Goal: Task Accomplishment & Management: Manage account settings

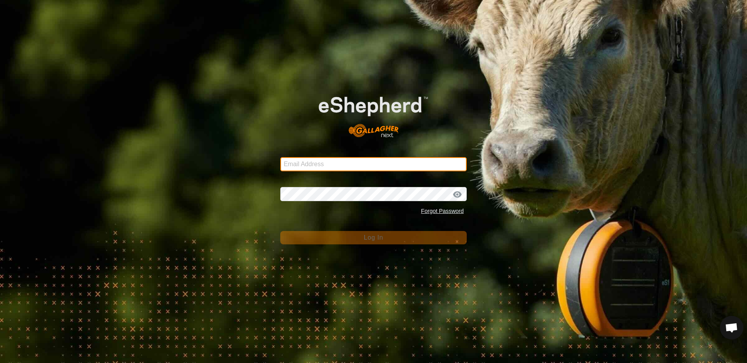
type input "ljamieson@gmail.com"
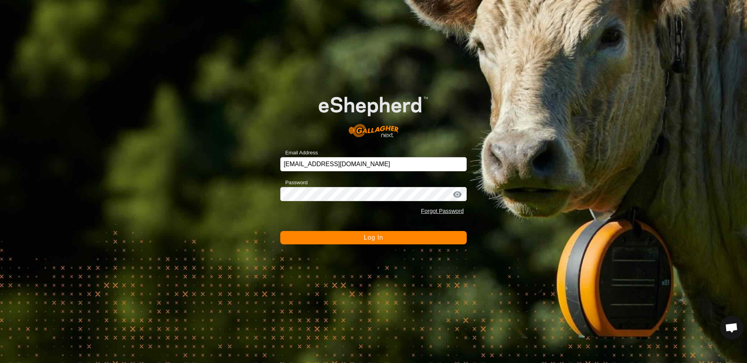
click at [377, 237] on span "Log In" at bounding box center [373, 237] width 19 height 7
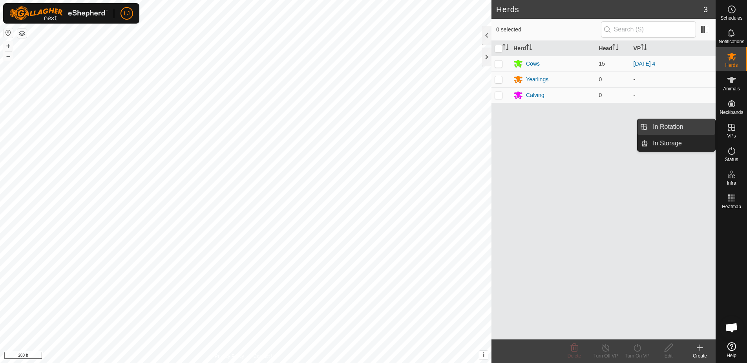
drag, startPoint x: 712, startPoint y: 132, endPoint x: 669, endPoint y: 126, distance: 44.0
click at [669, 126] on link "In Rotation" at bounding box center [681, 127] width 67 height 16
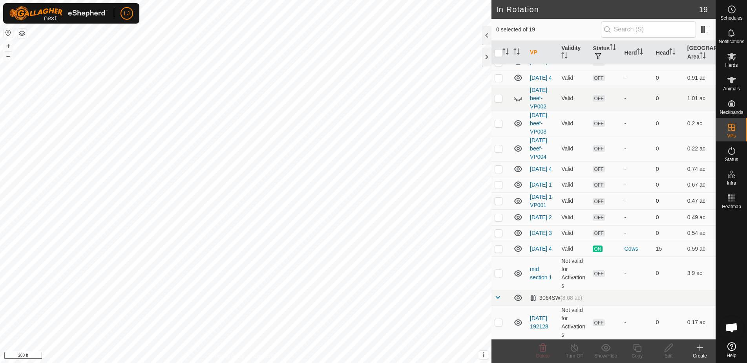
scroll to position [144, 0]
click at [498, 145] on p-checkbox at bounding box center [499, 148] width 8 height 6
checkbox input "true"
click at [500, 120] on p-checkbox at bounding box center [499, 123] width 8 height 6
checkbox input "true"
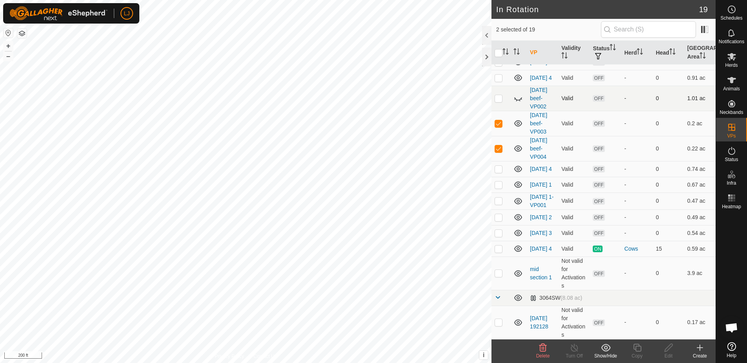
click at [499, 95] on p-checkbox at bounding box center [499, 98] width 8 height 6
checkbox input "true"
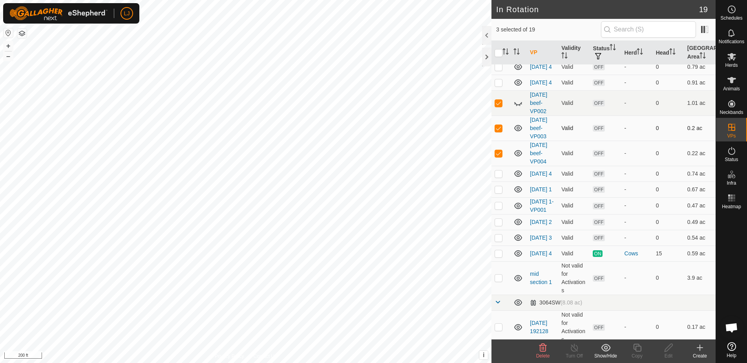
scroll to position [113, 0]
click at [500, 195] on p-checkbox at bounding box center [499, 191] width 8 height 6
checkbox input "true"
click at [500, 211] on p-checkbox at bounding box center [499, 208] width 8 height 6
checkbox input "true"
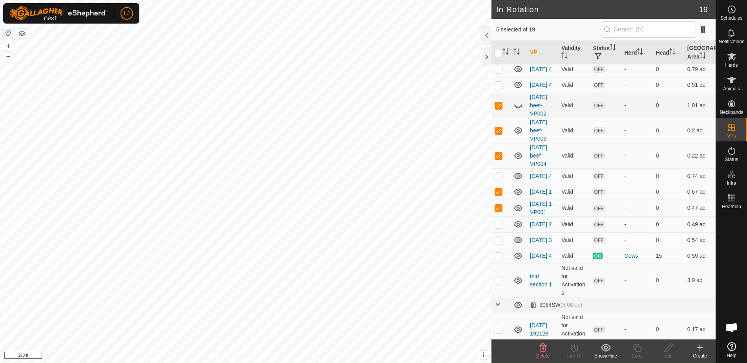
click at [502, 227] on p-checkbox at bounding box center [499, 224] width 8 height 6
checkbox input "true"
click at [499, 243] on p-checkbox at bounding box center [499, 240] width 8 height 6
checkbox input "true"
click at [546, 352] on div "Delete" at bounding box center [542, 355] width 31 height 7
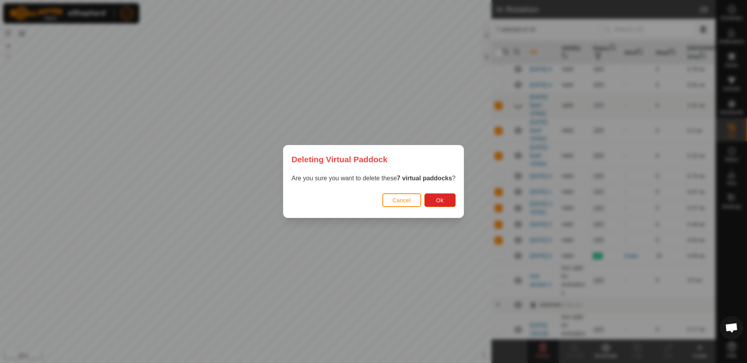
click at [430, 191] on div "Cancel Ok" at bounding box center [373, 204] width 180 height 27
click at [438, 199] on span "Ok" at bounding box center [439, 200] width 7 height 6
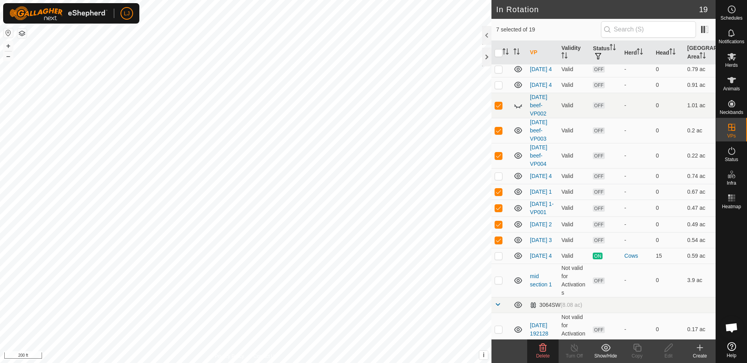
click at [543, 347] on icon at bounding box center [542, 347] width 7 height 8
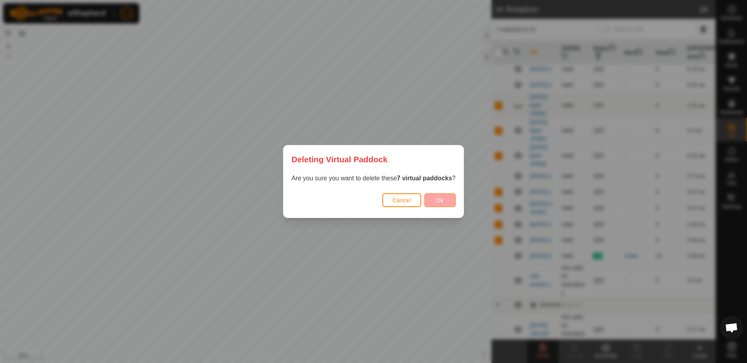
click at [449, 203] on button "Ok" at bounding box center [439, 200] width 31 height 14
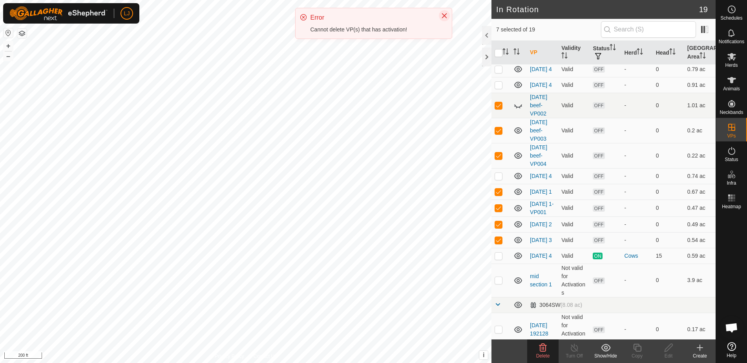
click at [445, 17] on icon "Close" at bounding box center [444, 16] width 6 height 6
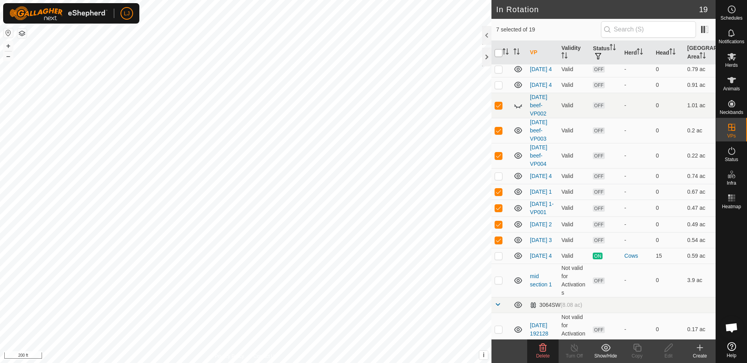
click at [498, 51] on input "checkbox" at bounding box center [499, 53] width 8 height 8
checkbox input "true"
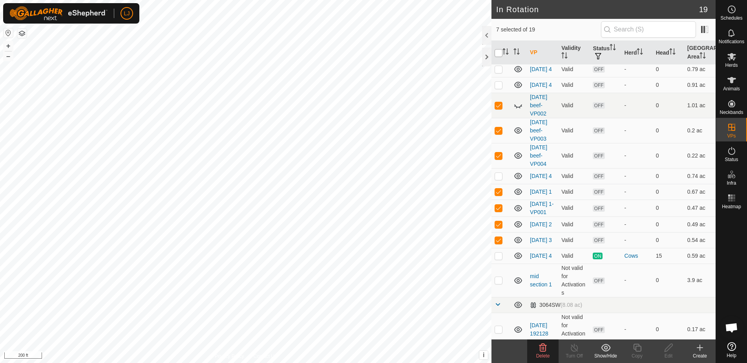
checkbox input "true"
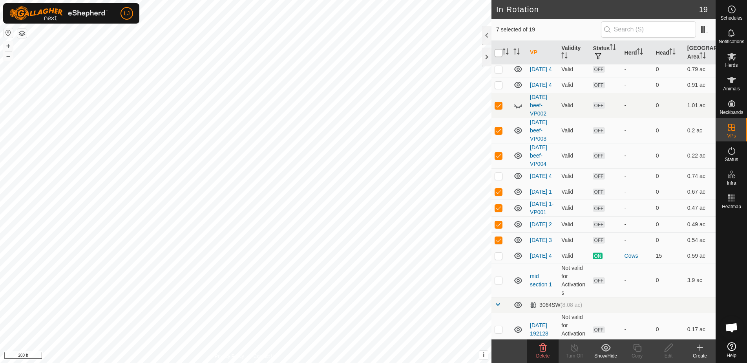
checkbox input "true"
click at [498, 51] on input "checkbox" at bounding box center [499, 53] width 8 height 8
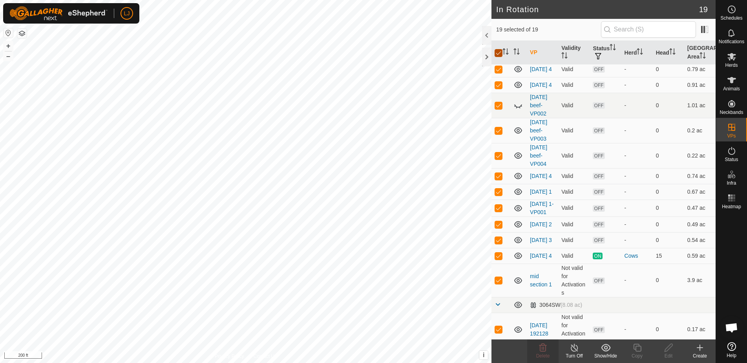
checkbox input "false"
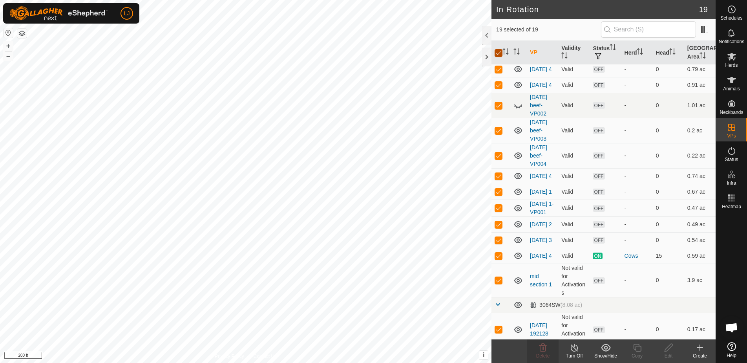
checkbox input "false"
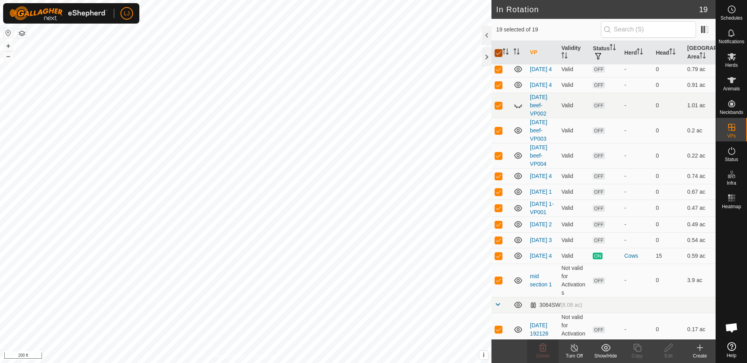
checkbox input "false"
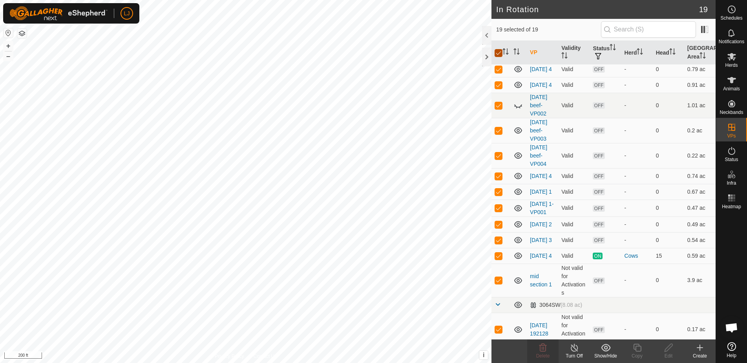
checkbox input "false"
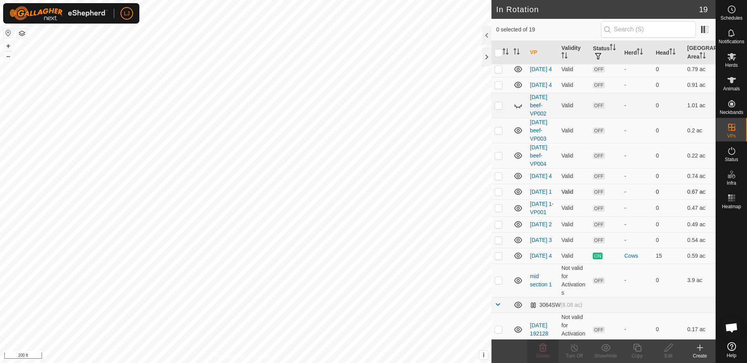
scroll to position [114, 0]
click at [502, 194] on p-checkbox at bounding box center [499, 191] width 8 height 6
checkbox input "true"
click at [500, 210] on p-checkbox at bounding box center [499, 207] width 8 height 6
checkbox input "true"
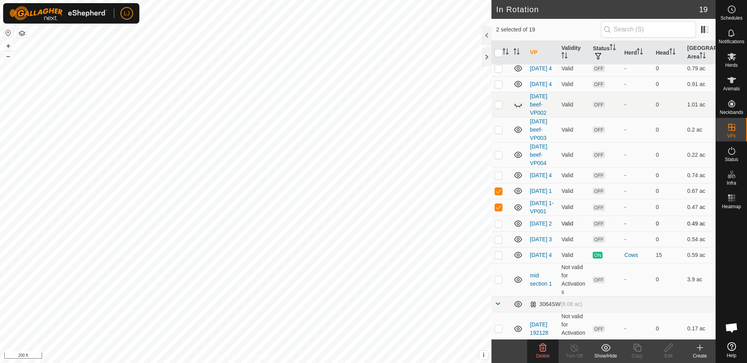
drag, startPoint x: 501, startPoint y: 244, endPoint x: 496, endPoint y: 239, distance: 6.9
click at [501, 226] on p-checkbox at bounding box center [499, 223] width 8 height 6
checkbox input "true"
click at [538, 349] on delete-svg-icon at bounding box center [542, 347] width 31 height 9
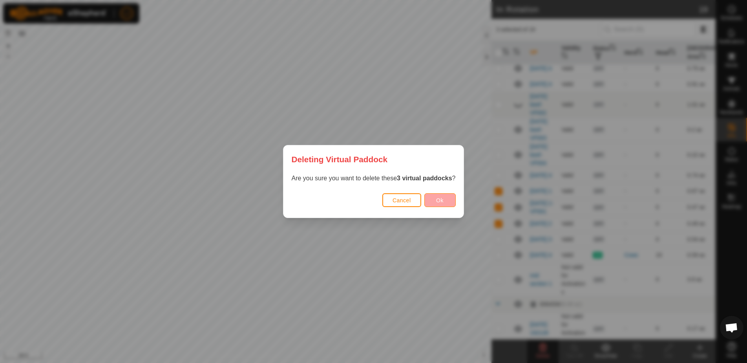
click at [438, 203] on span "Ok" at bounding box center [439, 200] width 7 height 6
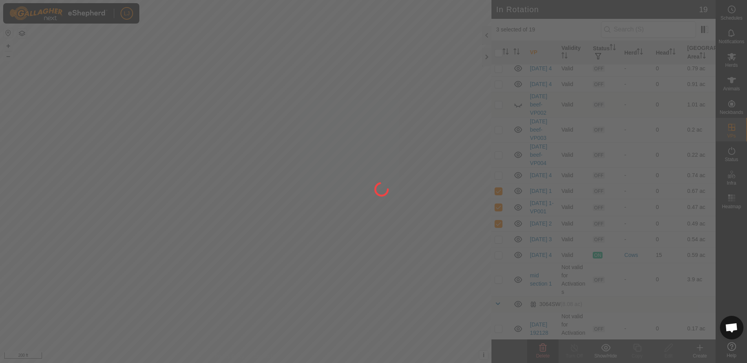
checkbox input "false"
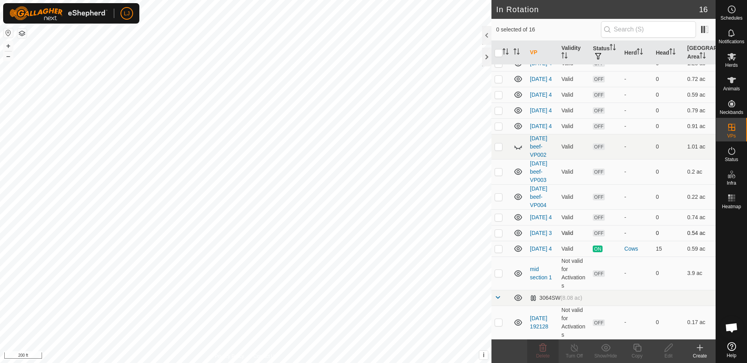
click at [498, 234] on p-checkbox at bounding box center [499, 233] width 8 height 6
checkbox input "true"
click at [544, 358] on div "Delete" at bounding box center [542, 355] width 31 height 7
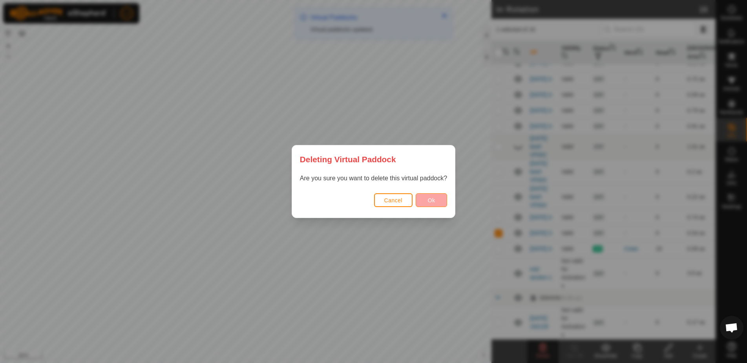
click at [432, 200] on span "Ok" at bounding box center [431, 200] width 7 height 6
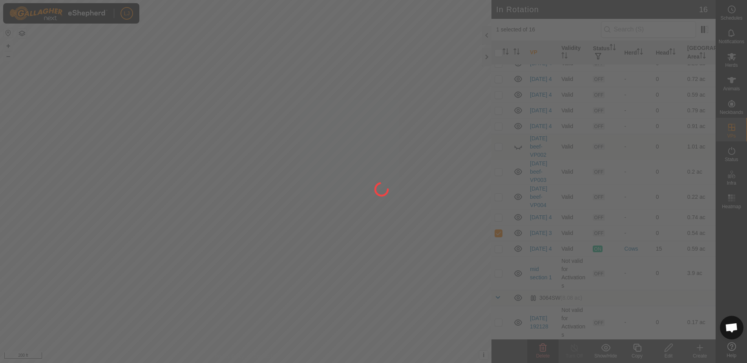
checkbox input "false"
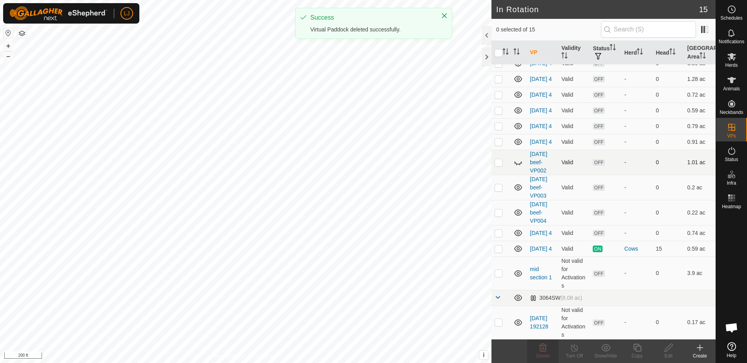
click at [501, 161] on p-checkbox at bounding box center [499, 162] width 8 height 6
checkbox input "true"
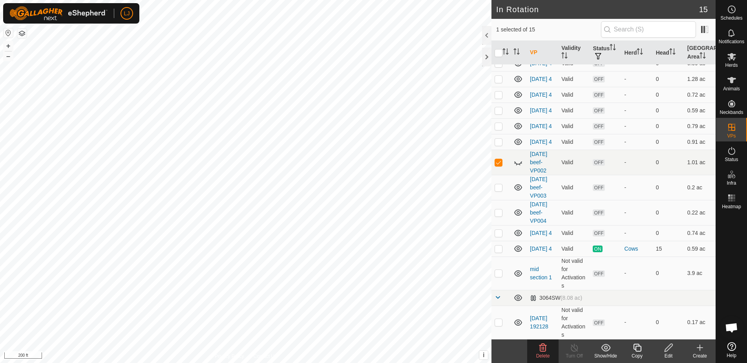
click at [537, 348] on delete-svg-icon at bounding box center [542, 347] width 31 height 9
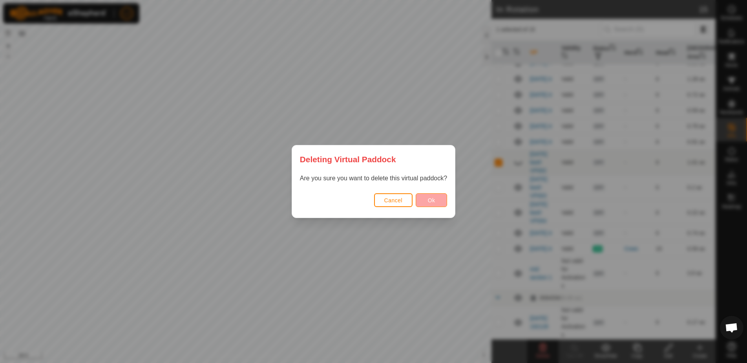
click at [440, 202] on button "Ok" at bounding box center [431, 200] width 31 height 14
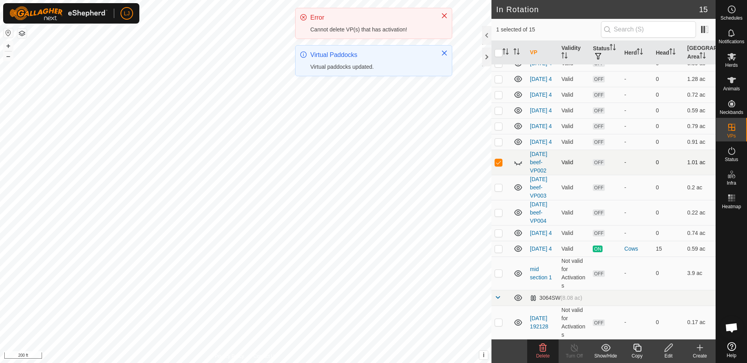
drag, startPoint x: 498, startPoint y: 162, endPoint x: 499, endPoint y: 168, distance: 6.7
click at [498, 162] on p-checkbox at bounding box center [499, 162] width 8 height 6
checkbox input "false"
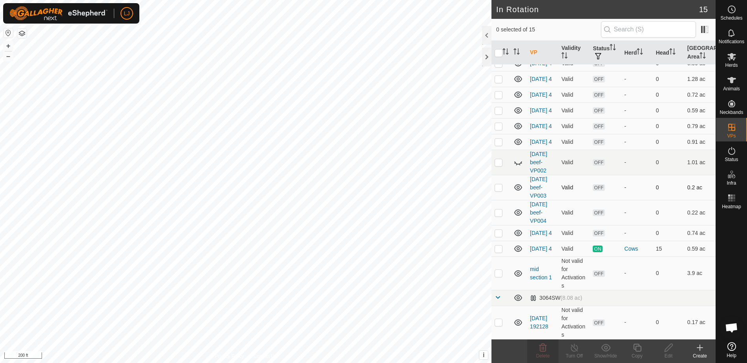
click at [497, 187] on p-checkbox at bounding box center [499, 187] width 8 height 6
checkbox input "true"
click at [543, 346] on icon at bounding box center [542, 347] width 9 height 9
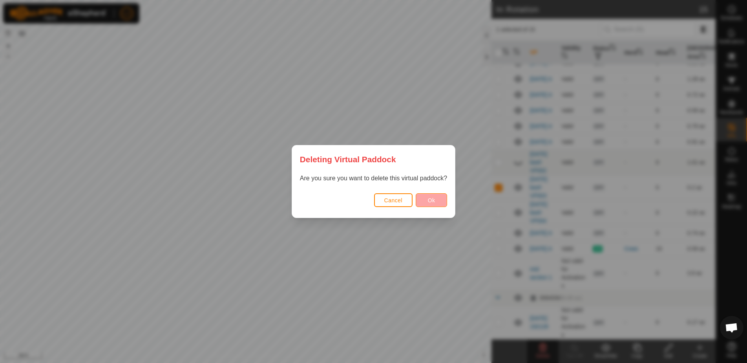
click at [428, 198] on span "Ok" at bounding box center [431, 200] width 7 height 6
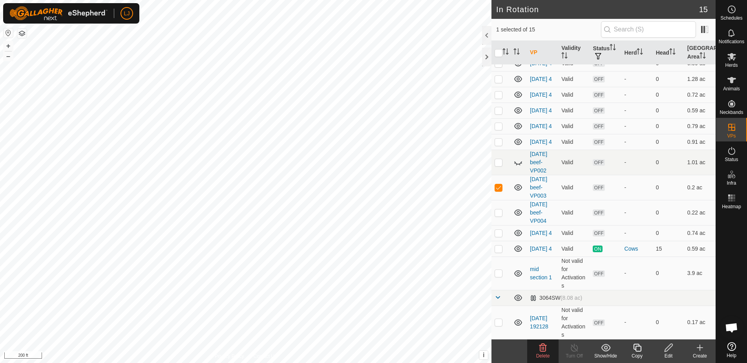
click at [667, 351] on icon at bounding box center [669, 347] width 8 height 8
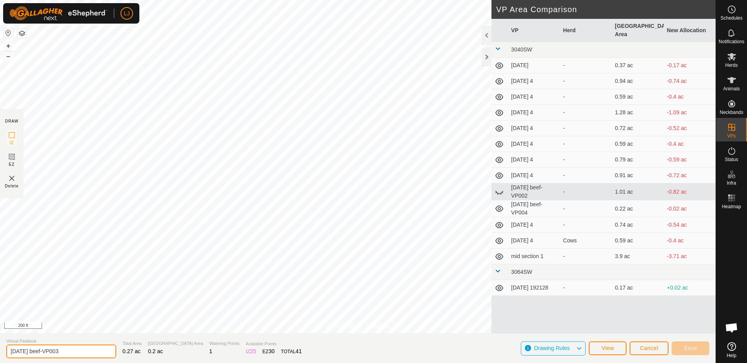
drag, startPoint x: 53, startPoint y: 351, endPoint x: 155, endPoint y: 356, distance: 101.8
click at [155, 356] on section "Virtual Paddock [DATE] beef-VP003 Total Area 0.27 ac Grazing Area 0.2 ac Wateri…" at bounding box center [358, 348] width 716 height 30
type input "[DATE] beef-bad"
click at [696, 343] on button "Save" at bounding box center [691, 348] width 38 height 14
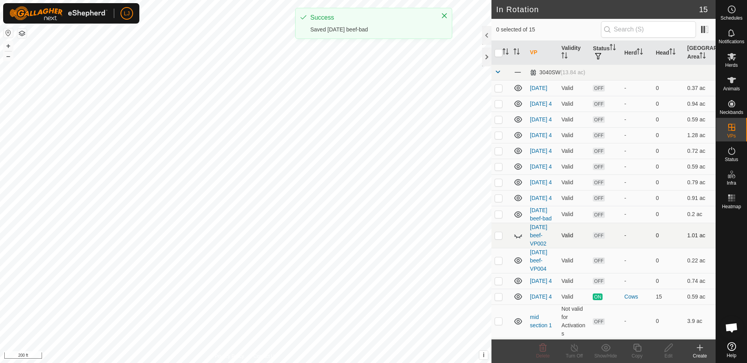
drag, startPoint x: 499, startPoint y: 229, endPoint x: 506, endPoint y: 249, distance: 21.5
click at [499, 217] on p-checkbox at bounding box center [499, 214] width 8 height 6
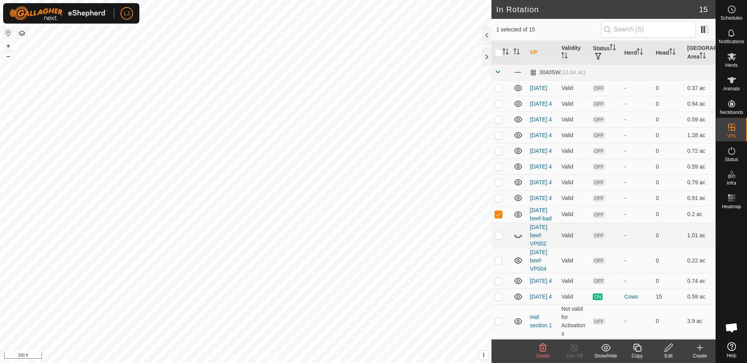
click at [544, 354] on span "Delete" at bounding box center [543, 355] width 14 height 5
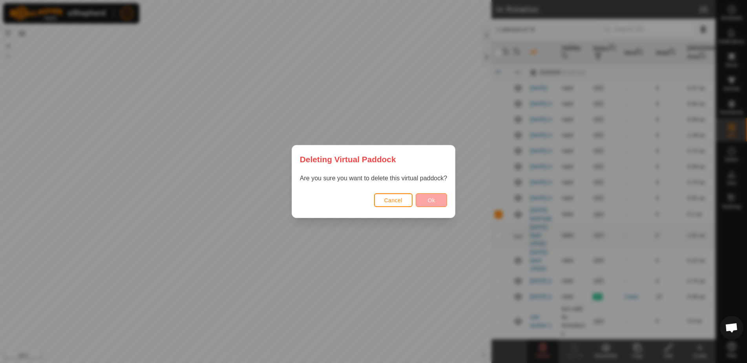
click at [435, 200] on button "Ok" at bounding box center [431, 200] width 31 height 14
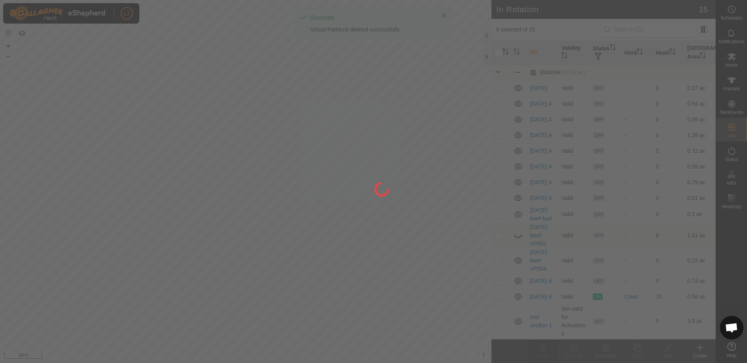
checkbox input "false"
click at [501, 254] on div at bounding box center [373, 181] width 747 height 363
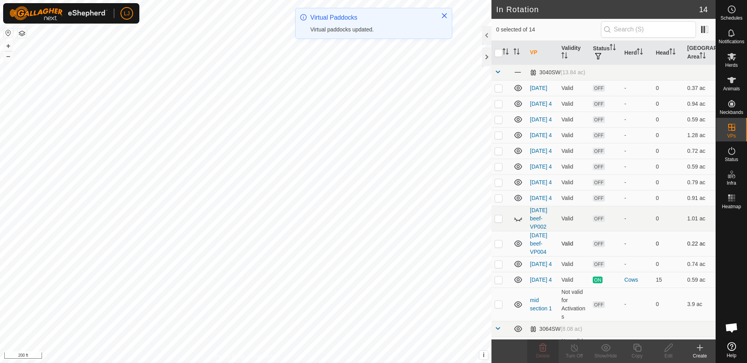
click at [501, 247] on p-checkbox at bounding box center [499, 243] width 8 height 6
click at [548, 350] on delete-svg-icon at bounding box center [542, 347] width 31 height 9
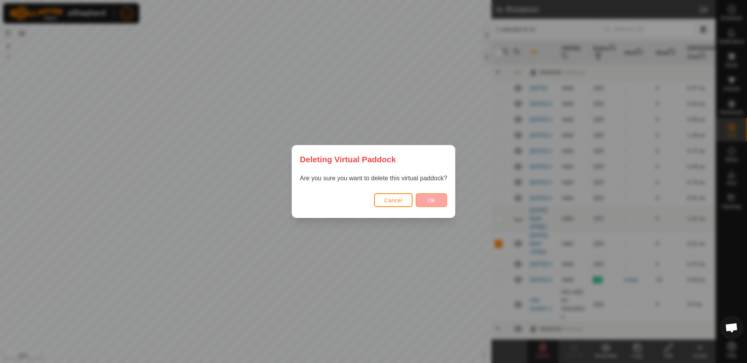
click at [432, 195] on button "Ok" at bounding box center [431, 200] width 31 height 14
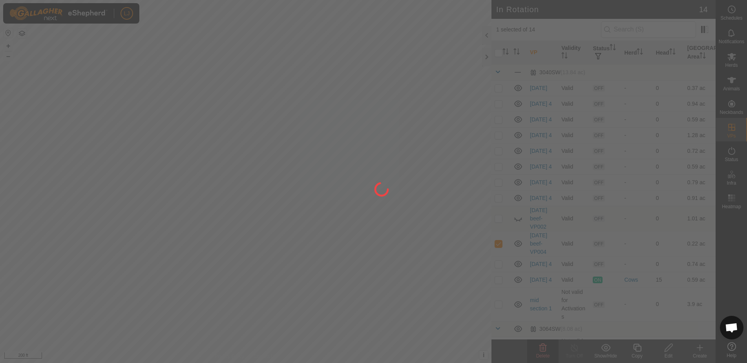
checkbox input "false"
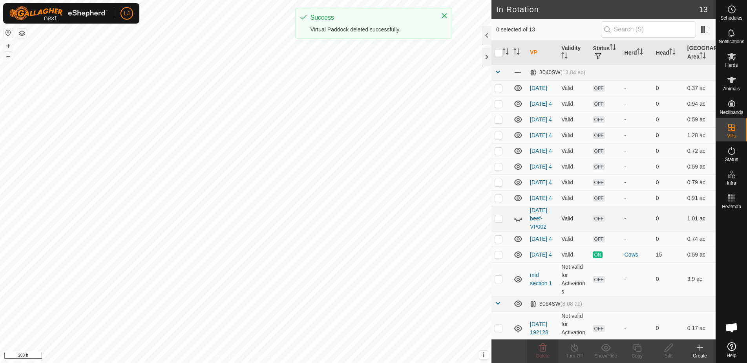
click at [497, 221] on p-checkbox at bounding box center [499, 218] width 8 height 6
checkbox input "true"
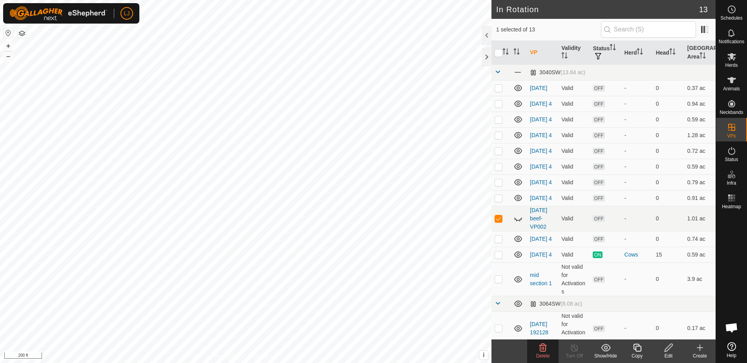
click at [668, 346] on icon at bounding box center [669, 347] width 10 height 9
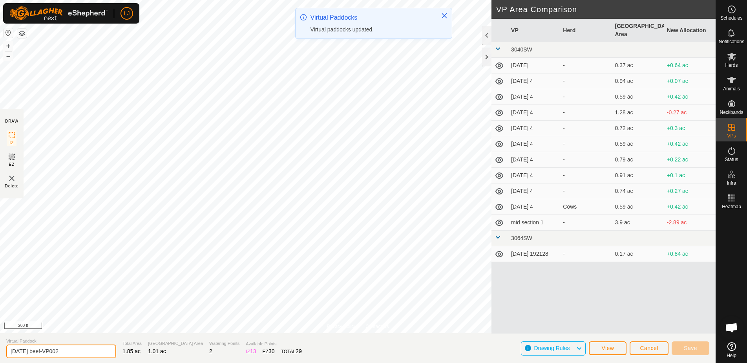
drag, startPoint x: 71, startPoint y: 352, endPoint x: 117, endPoint y: 353, distance: 45.1
click at [112, 353] on section "Virtual Paddock [DATE] beef-VP002 Total Area 1.85 ac Grazing Area 1.01 ac Water…" at bounding box center [358, 348] width 716 height 30
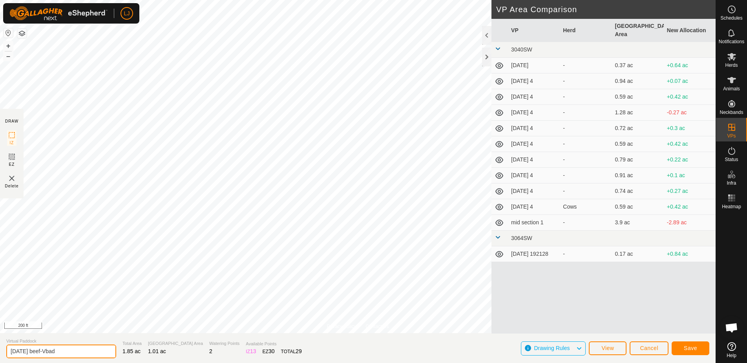
type input "[DATE] beef-Vbad"
click at [684, 350] on span "Save" at bounding box center [690, 348] width 13 height 6
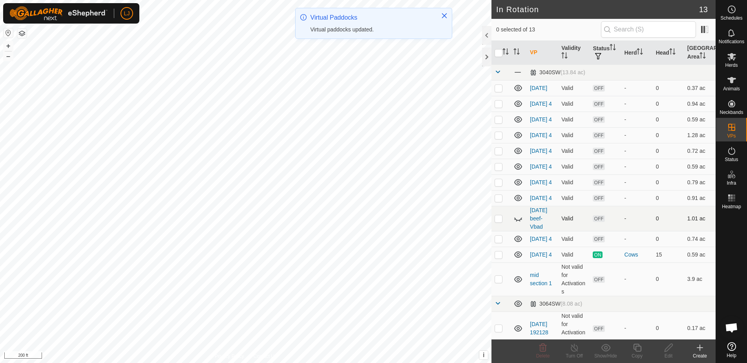
click at [493, 230] on td at bounding box center [500, 218] width 19 height 25
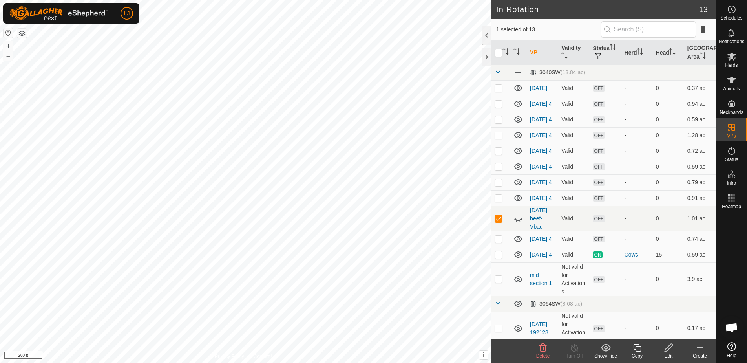
click at [542, 351] on icon at bounding box center [542, 347] width 7 height 8
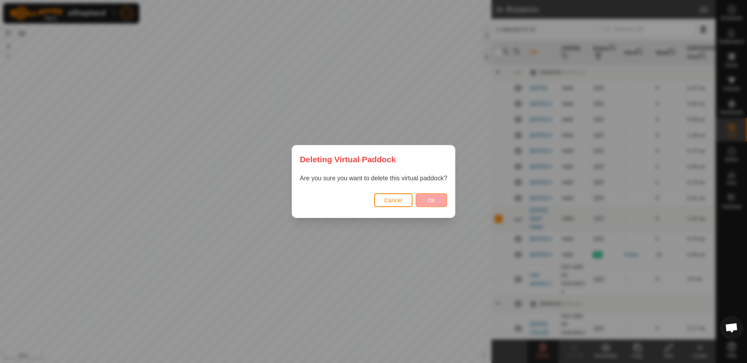
click at [438, 201] on button "Ok" at bounding box center [431, 200] width 31 height 14
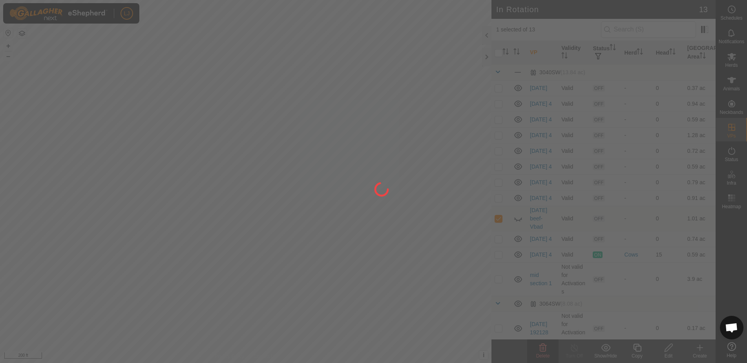
checkbox input "false"
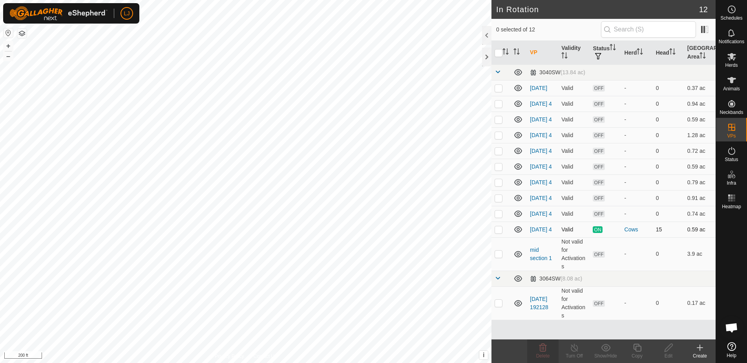
click at [493, 237] on td at bounding box center [500, 229] width 19 height 16
checkbox input "true"
click at [638, 346] on icon at bounding box center [637, 347] width 8 height 8
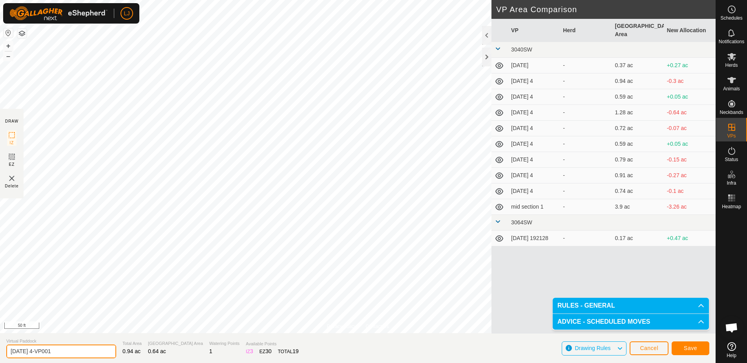
drag, startPoint x: 37, startPoint y: 353, endPoint x: 100, endPoint y: 355, distance: 63.2
click at [99, 355] on section "Virtual Paddock [DATE] 4-VP001 Total Area 0.94 ac Grazing Area 0.64 ac Watering…" at bounding box center [358, 348] width 716 height 30
type input "[DATE] 1"
click at [682, 349] on button "Save" at bounding box center [691, 348] width 38 height 14
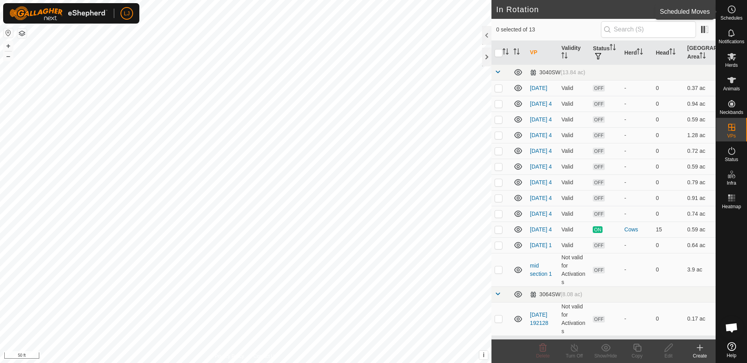
click at [726, 15] on es-schedule-vp-svg-icon at bounding box center [732, 9] width 14 height 13
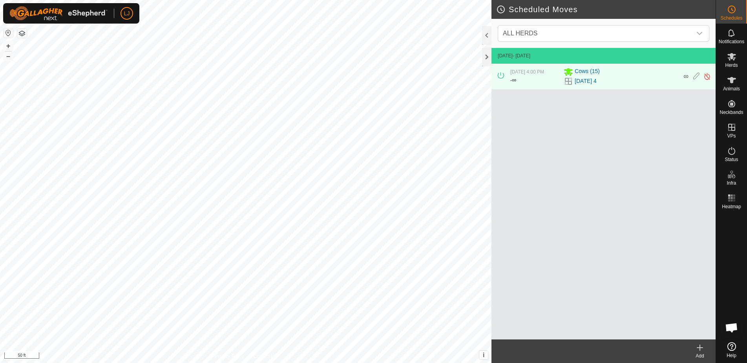
click at [701, 345] on icon at bounding box center [699, 347] width 9 height 9
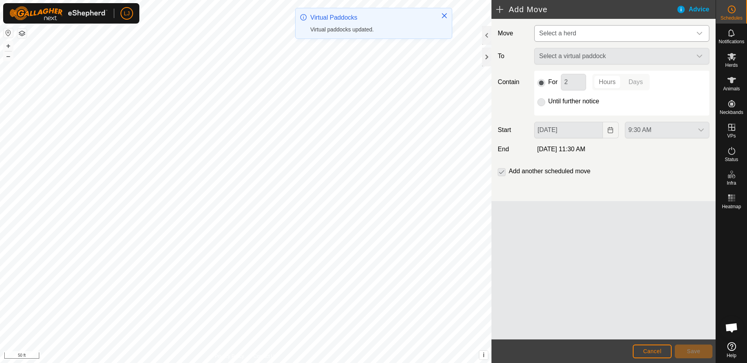
click at [584, 37] on span "Select a herd" at bounding box center [613, 34] width 155 height 16
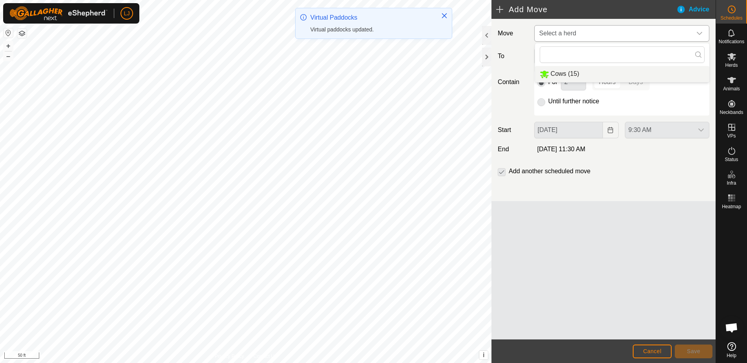
click at [593, 69] on li "Cows (15)" at bounding box center [622, 74] width 174 height 16
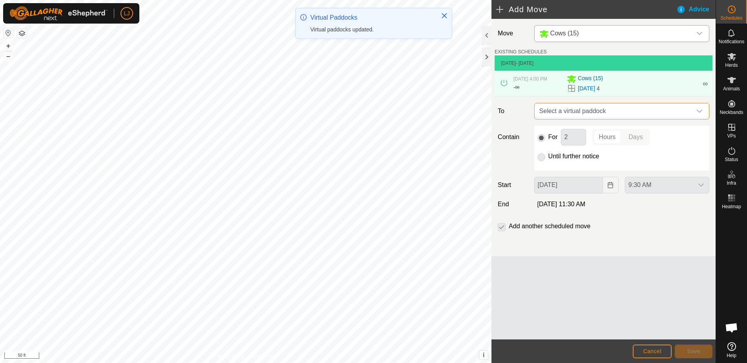
click at [619, 115] on span "Select a virtual paddock" at bounding box center [613, 111] width 155 height 16
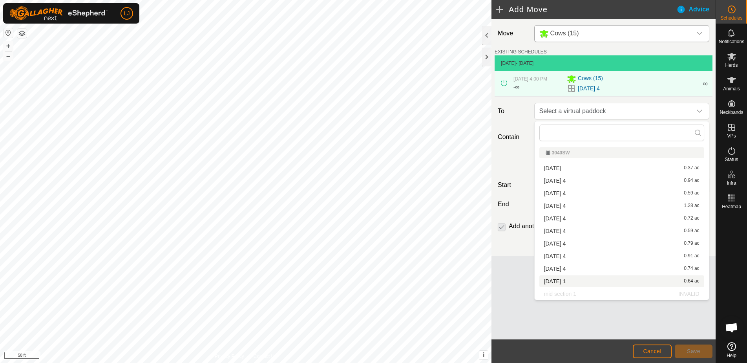
click at [631, 281] on li "[DATE] 1 0.64 ac" at bounding box center [621, 281] width 165 height 12
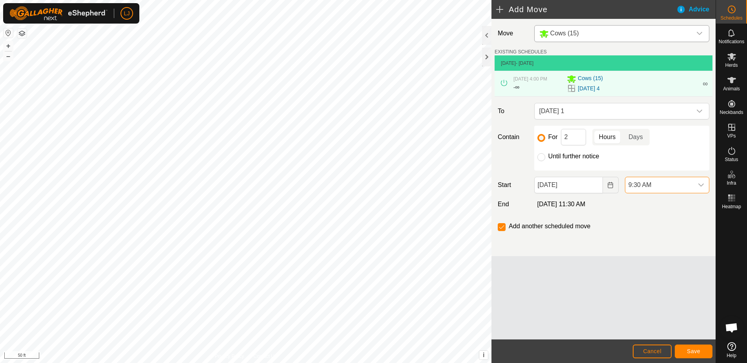
click at [665, 191] on span "9:30 AM" at bounding box center [659, 185] width 68 height 16
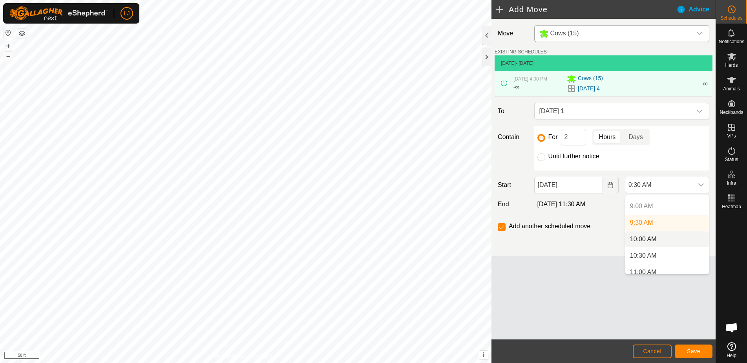
click at [652, 241] on li "10:00 AM" at bounding box center [667, 239] width 84 height 16
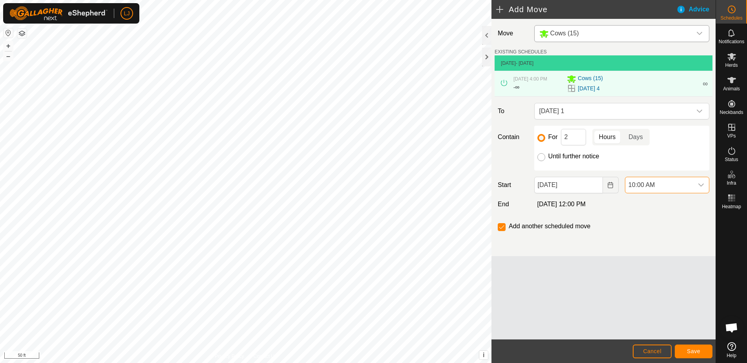
click at [541, 157] on input "Until further notice" at bounding box center [541, 157] width 8 height 8
radio input "true"
checkbox input "false"
click at [694, 361] on footer "Cancel Save" at bounding box center [603, 351] width 224 height 24
click at [694, 355] on button "Save" at bounding box center [694, 351] width 38 height 14
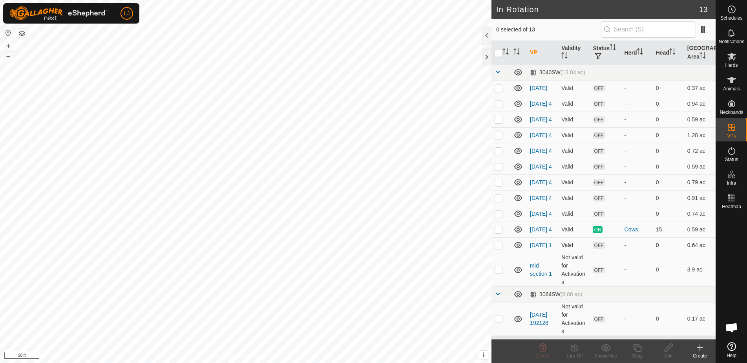
click at [496, 248] on p-checkbox at bounding box center [499, 245] width 8 height 6
checkbox input "true"
click at [632, 345] on copy-svg-icon at bounding box center [636, 347] width 31 height 9
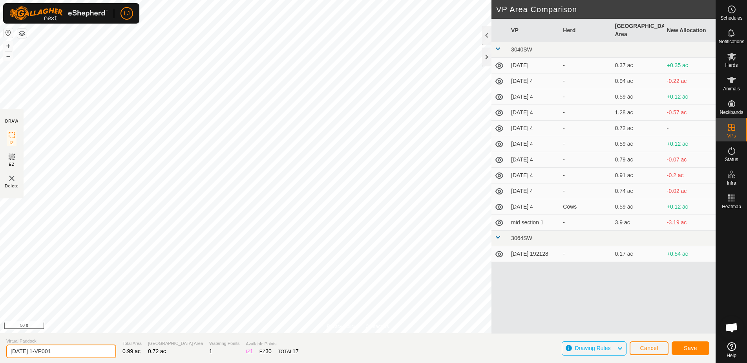
drag, startPoint x: 41, startPoint y: 352, endPoint x: 115, endPoint y: 352, distance: 74.6
click at [115, 352] on section "Virtual Paddock [DATE] 1-VP001 Total Area 0.99 ac Grazing Area 0.72 ac Watering…" at bounding box center [358, 348] width 716 height 30
type input "[DATE] 2"
click at [700, 345] on button "Save" at bounding box center [691, 348] width 38 height 14
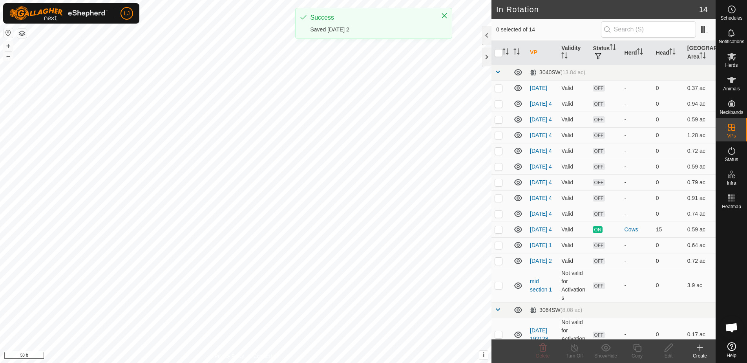
click at [498, 264] on p-checkbox at bounding box center [499, 261] width 8 height 6
checkbox input "true"
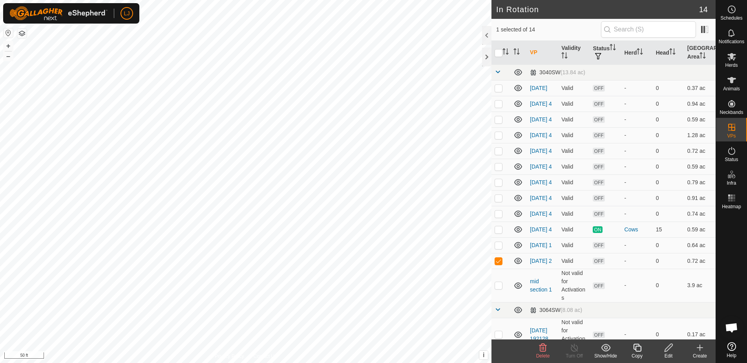
click at [636, 349] on icon at bounding box center [637, 347] width 10 height 9
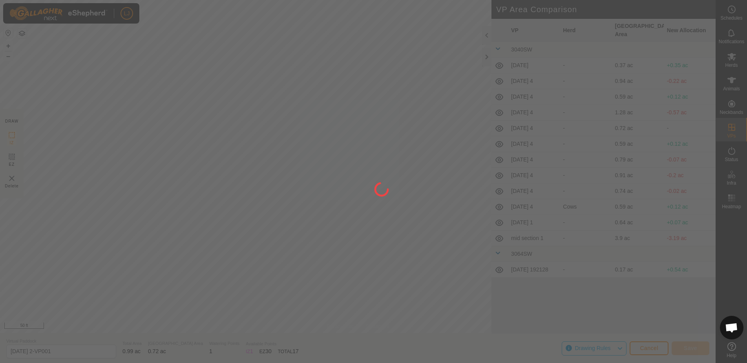
click at [212, 271] on div at bounding box center [373, 181] width 747 height 363
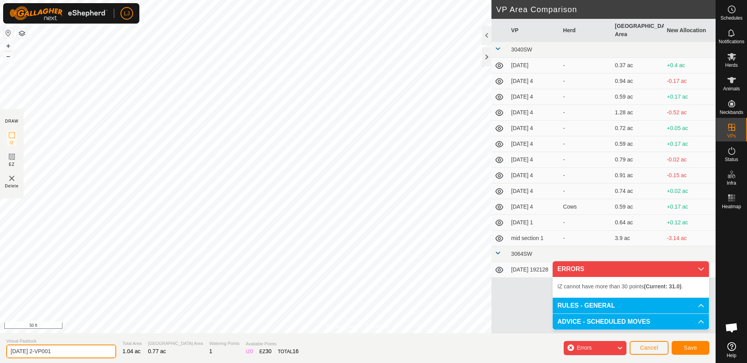
drag, startPoint x: 41, startPoint y: 352, endPoint x: 127, endPoint y: 354, distance: 86.0
click at [127, 354] on section "Virtual Paddock [DATE] 2-VP001 Total Area 1.04 ac Grazing Area 0.77 ac Watering…" at bounding box center [358, 348] width 716 height 30
type input "[DATE] 3"
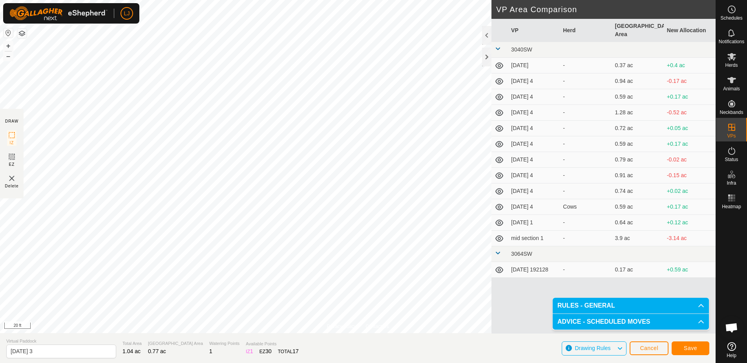
click at [689, 346] on span "Save" at bounding box center [690, 348] width 13 height 6
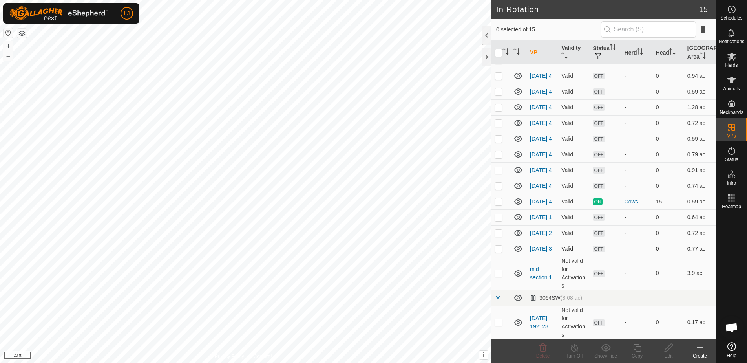
scroll to position [44, 0]
click at [497, 248] on p-checkbox at bounding box center [499, 248] width 8 height 6
checkbox input "true"
